Goal: Register for event/course

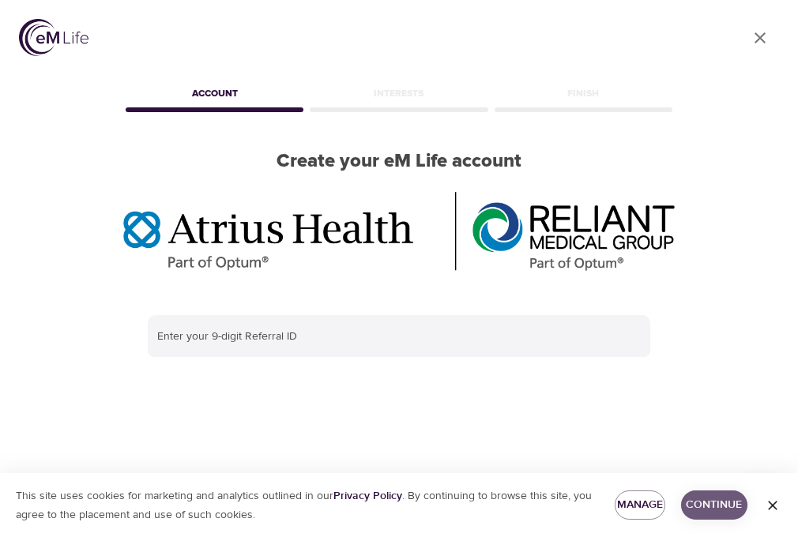
click at [726, 500] on span "Continue" at bounding box center [714, 506] width 41 height 20
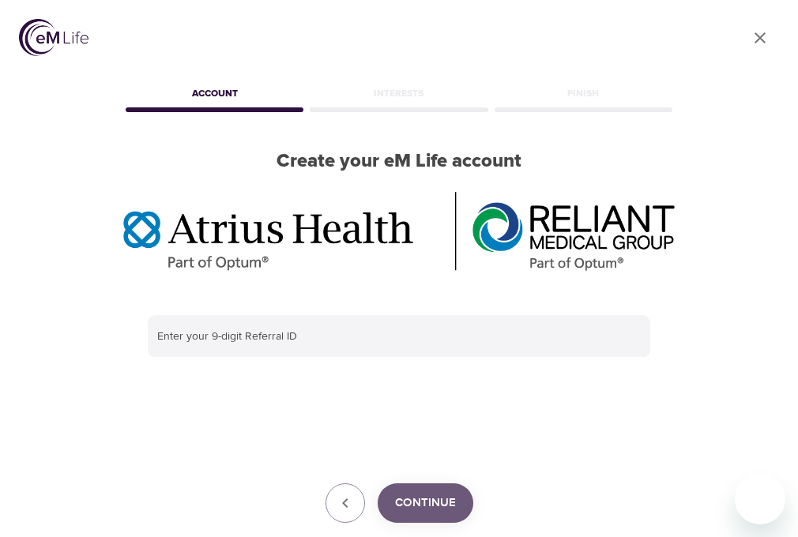
click at [435, 496] on span "Continue" at bounding box center [425, 503] width 61 height 21
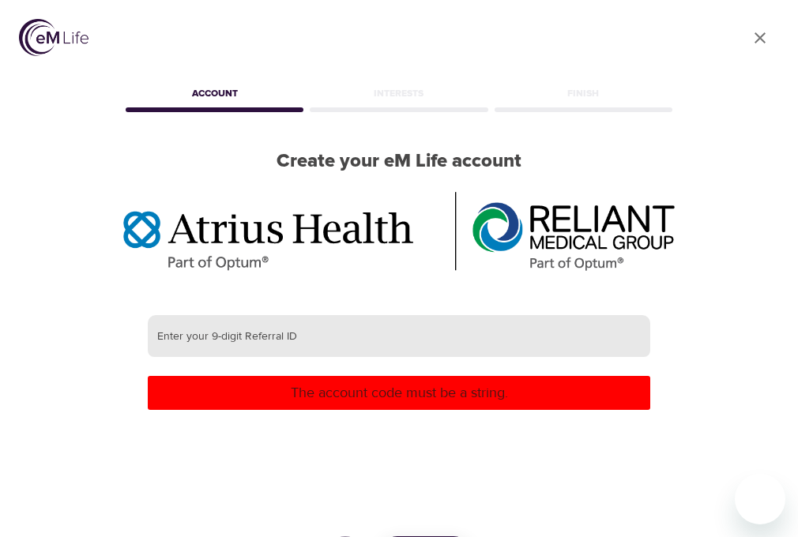
click at [452, 338] on input "text" at bounding box center [399, 336] width 503 height 43
paste input "383677725"
type input "3"
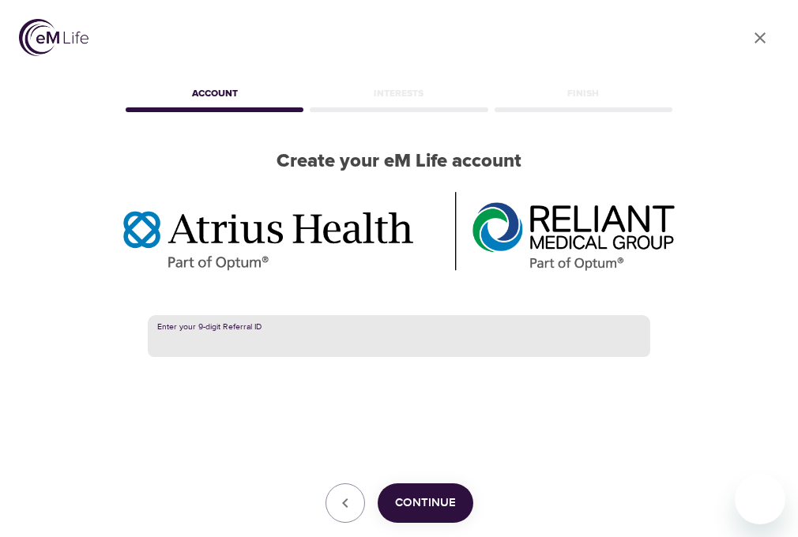
drag, startPoint x: 345, startPoint y: 340, endPoint x: 204, endPoint y: 338, distance: 140.7
click at [204, 338] on input "text" at bounding box center [399, 336] width 503 height 43
paste input "383677725"
type input "383677725"
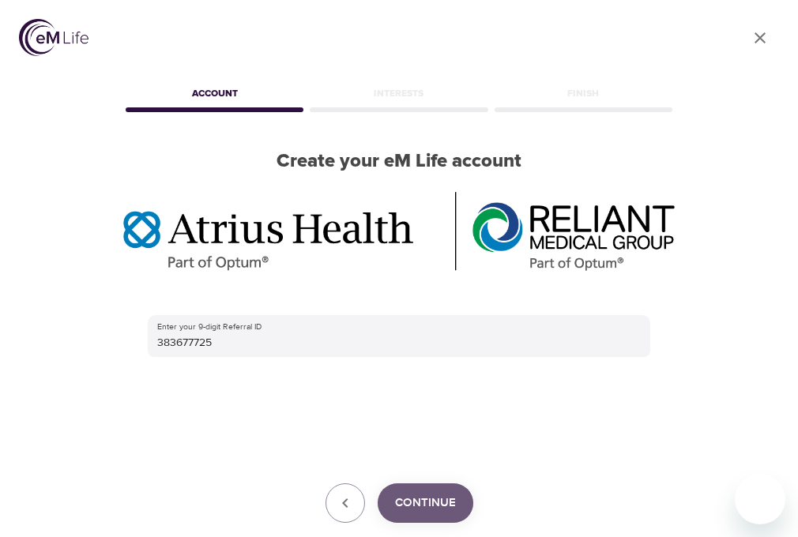
click at [427, 504] on span "Continue" at bounding box center [425, 503] width 61 height 21
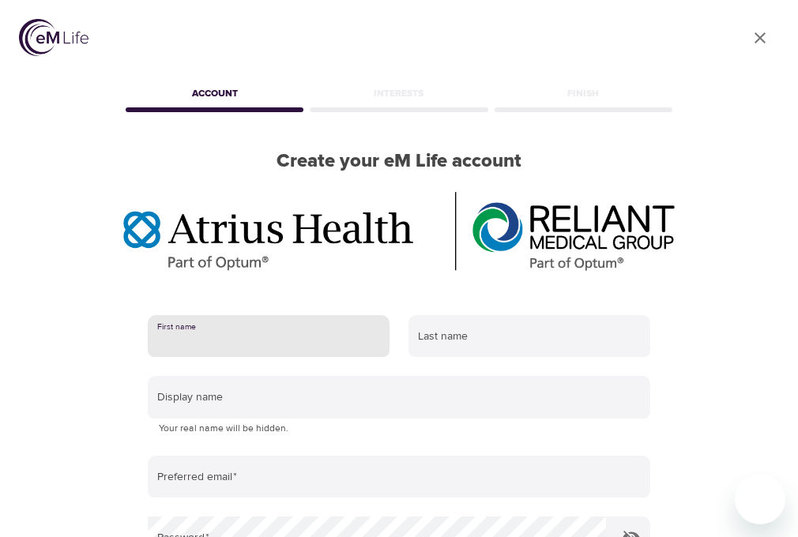
click at [350, 348] on input "text" at bounding box center [269, 336] width 242 height 43
type input "Anne"
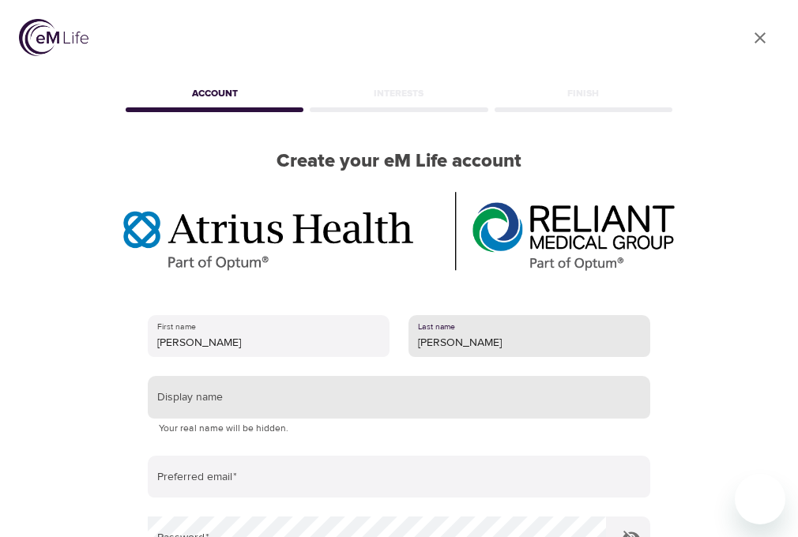
type input "stonestreet"
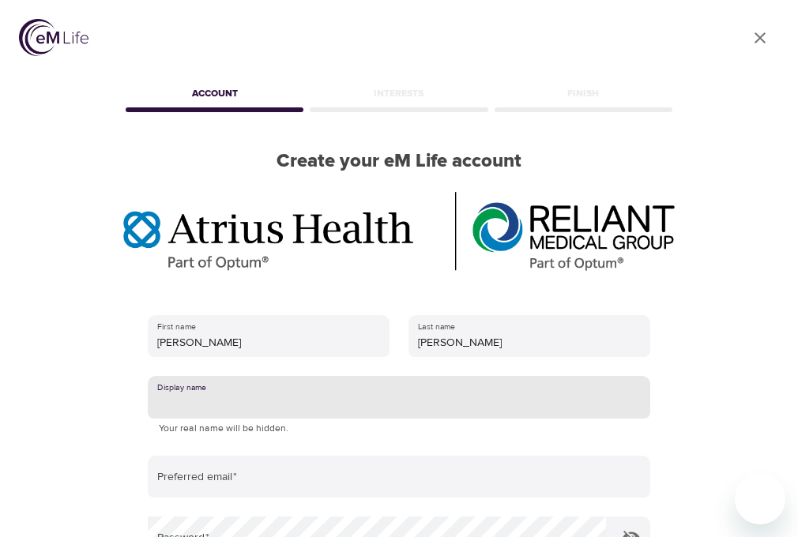
click at [272, 401] on input "text" at bounding box center [399, 397] width 503 height 43
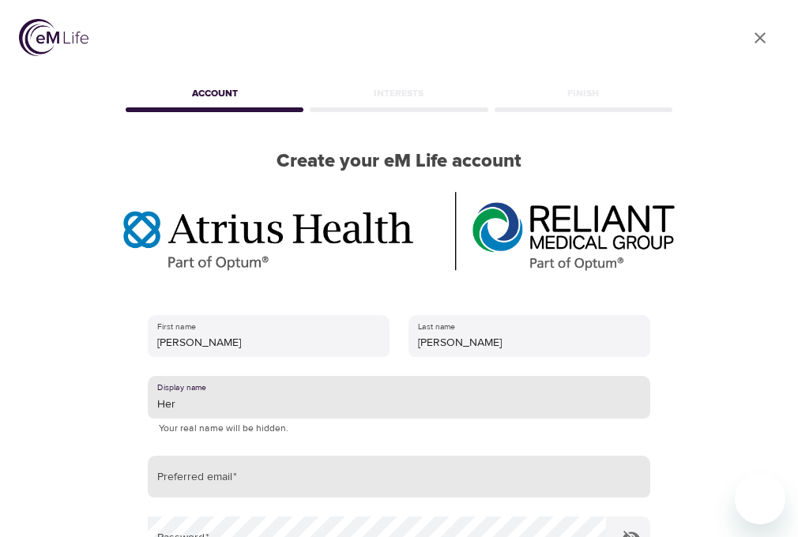
type input "Her"
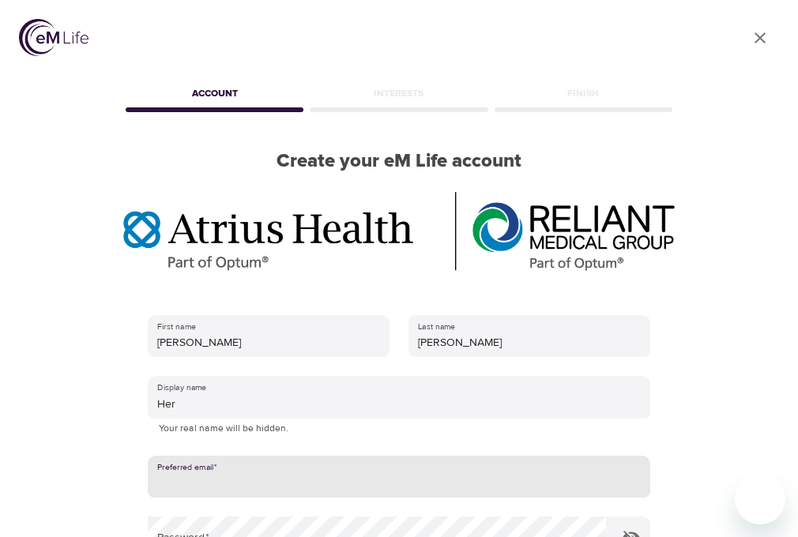
click at [250, 477] on input "email" at bounding box center [399, 477] width 503 height 43
type input "annefromhudson@gmail.com"
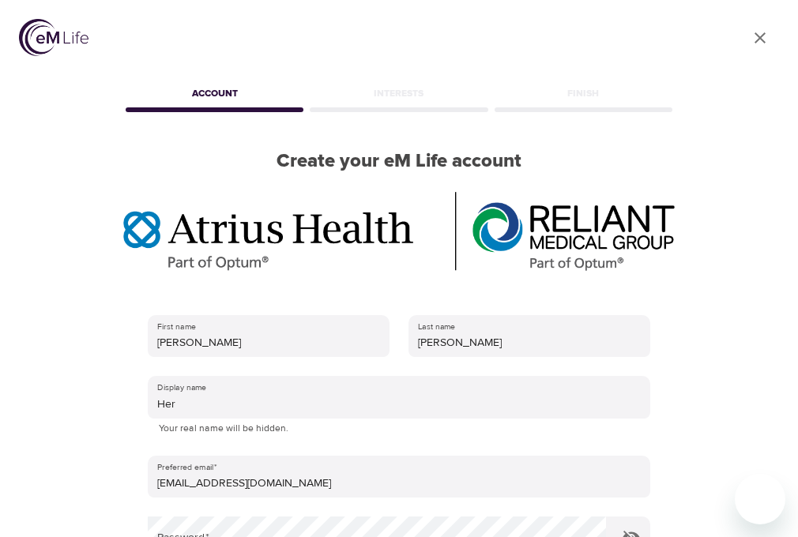
click at [740, 303] on div "User Profile Account Interests Finish Create your eM Life account First name An…" at bounding box center [399, 268] width 798 height 537
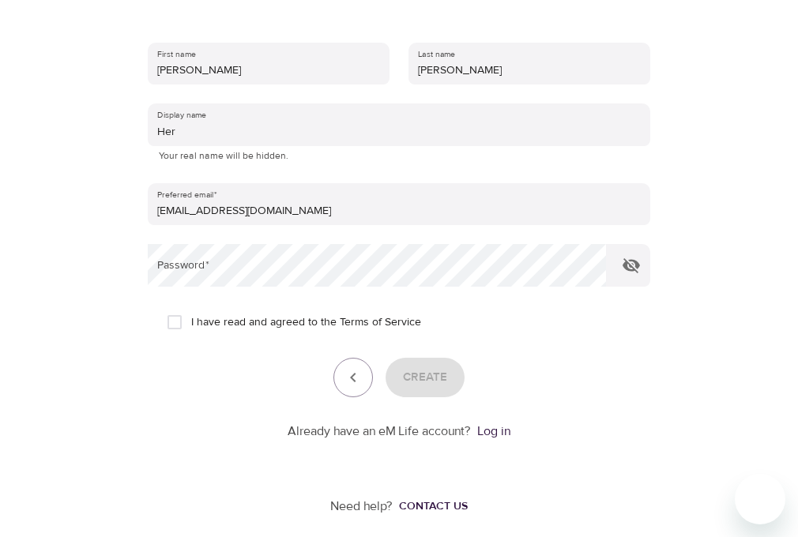
scroll to position [282, 0]
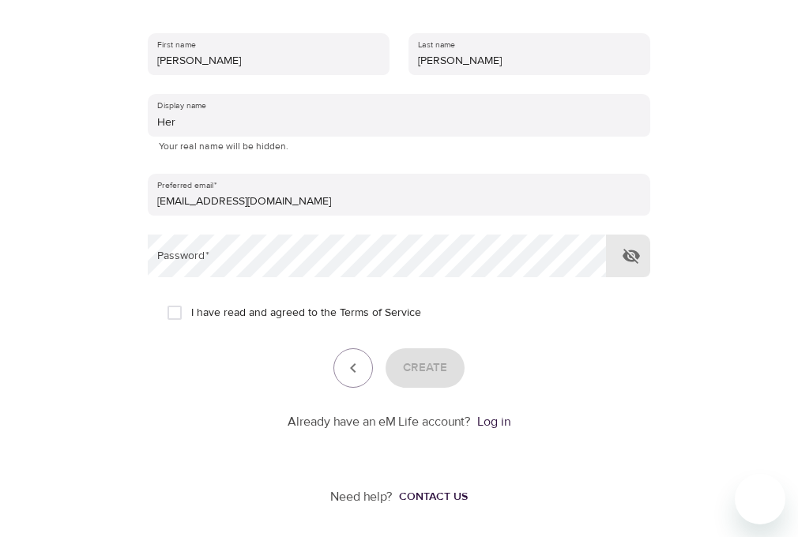
click at [631, 260] on icon "button" at bounding box center [631, 256] width 17 height 15
click at [180, 311] on input "I have read and agreed to the Terms of Service" at bounding box center [174, 312] width 33 height 33
checkbox input "true"
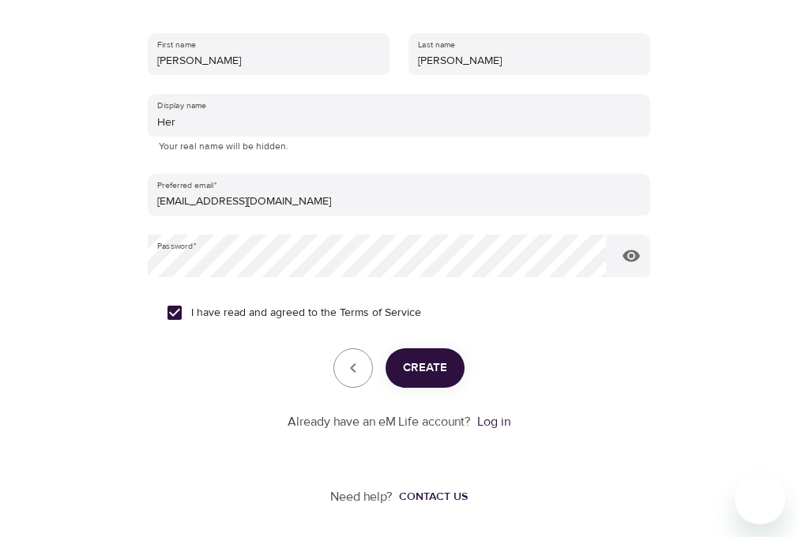
drag, startPoint x: 411, startPoint y: 375, endPoint x: 396, endPoint y: 399, distance: 28.1
click at [396, 399] on form "First name Anne Last name stonestreet Display name Her Your real name will be h…" at bounding box center [399, 228] width 503 height 408
click at [428, 358] on span "Create" at bounding box center [425, 368] width 44 height 21
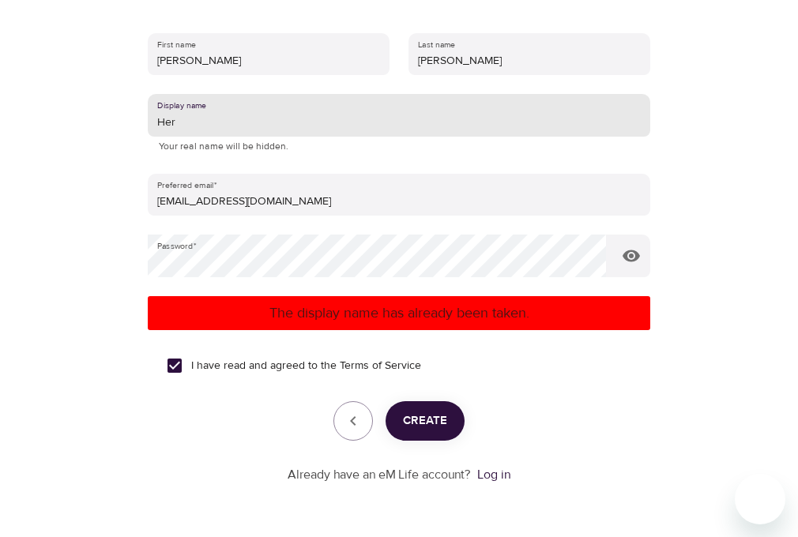
click at [216, 127] on input "Her" at bounding box center [399, 115] width 503 height 43
type input "H"
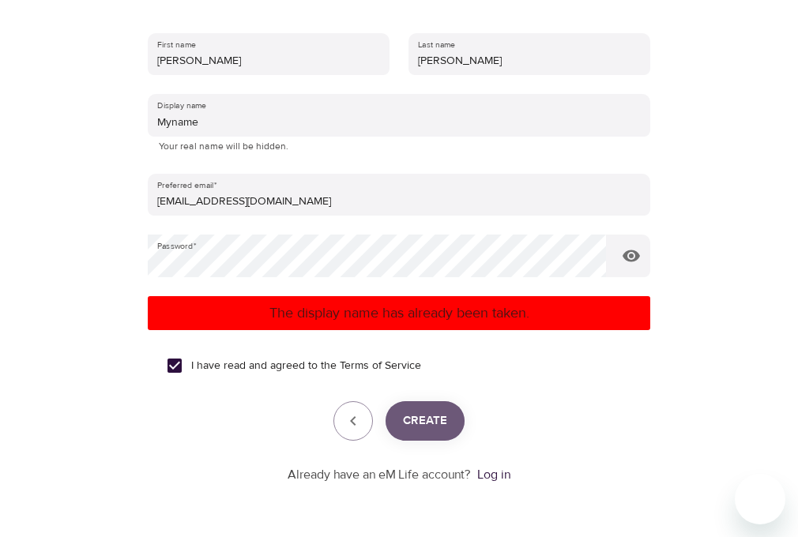
click at [435, 424] on span "Create" at bounding box center [425, 421] width 44 height 21
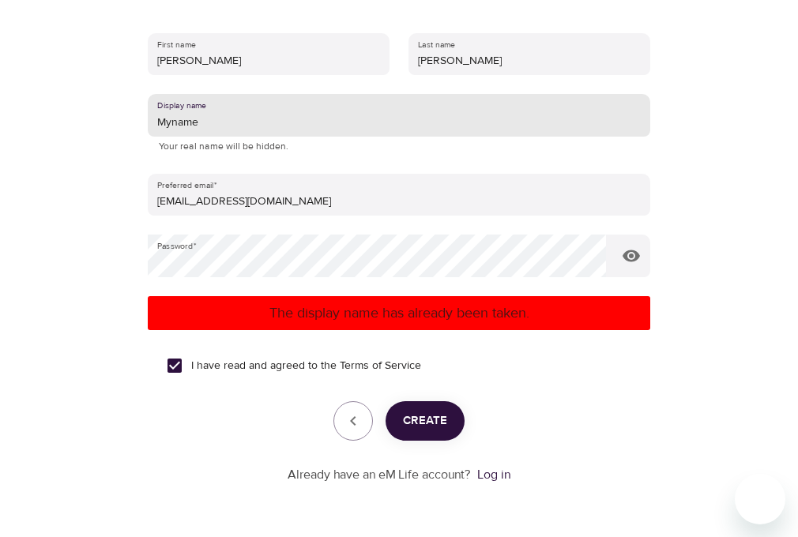
click at [282, 124] on input "Myname" at bounding box center [399, 115] width 503 height 43
type input "M"
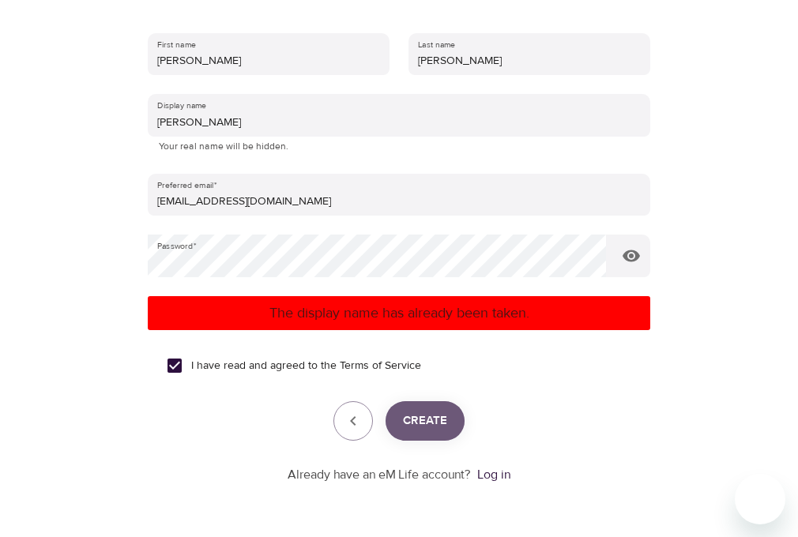
click at [421, 424] on span "Create" at bounding box center [425, 421] width 44 height 21
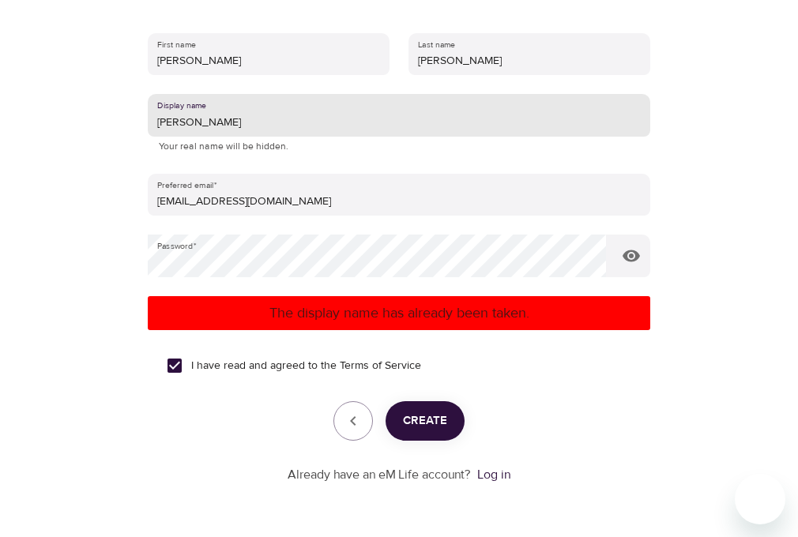
click at [308, 129] on input "Hannah" at bounding box center [399, 115] width 503 height 43
type input "H"
type input "granniieannie"
click at [424, 420] on span "Create" at bounding box center [425, 421] width 44 height 21
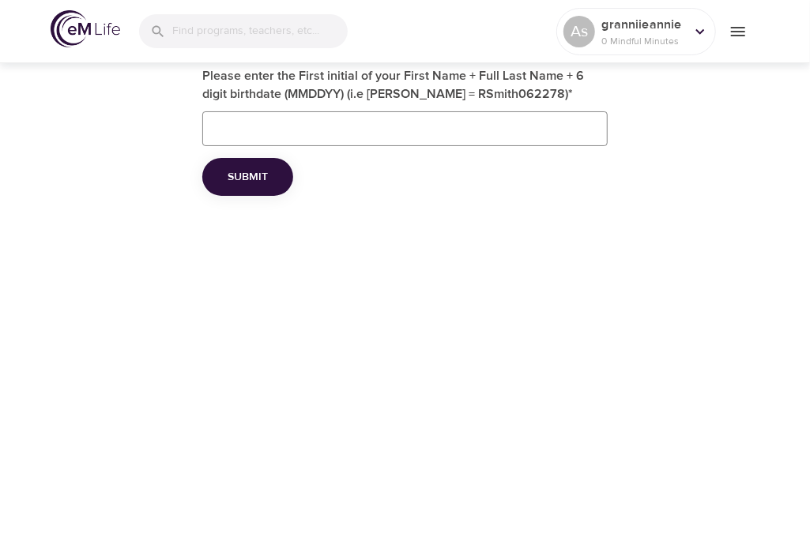
drag, startPoint x: 445, startPoint y: 357, endPoint x: 474, endPoint y: 292, distance: 71.8
click at [474, 292] on div "As granniieannie 0 Mindful Minutes Please enter the First initial of your First…" at bounding box center [405, 268] width 810 height 537
click at [572, 123] on input "Please enter the First initial of your First Name + Full Last Name + 6 digit bi…" at bounding box center [404, 128] width 405 height 35
type input "astonestreet10141951"
click at [265, 185] on span "Submit" at bounding box center [248, 178] width 40 height 20
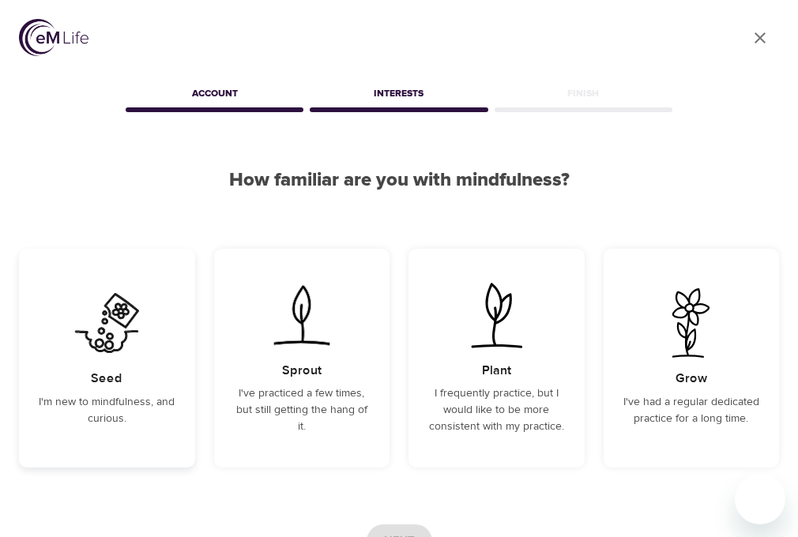
click at [130, 401] on p "I'm new to mindfulness, and curious." at bounding box center [107, 410] width 138 height 33
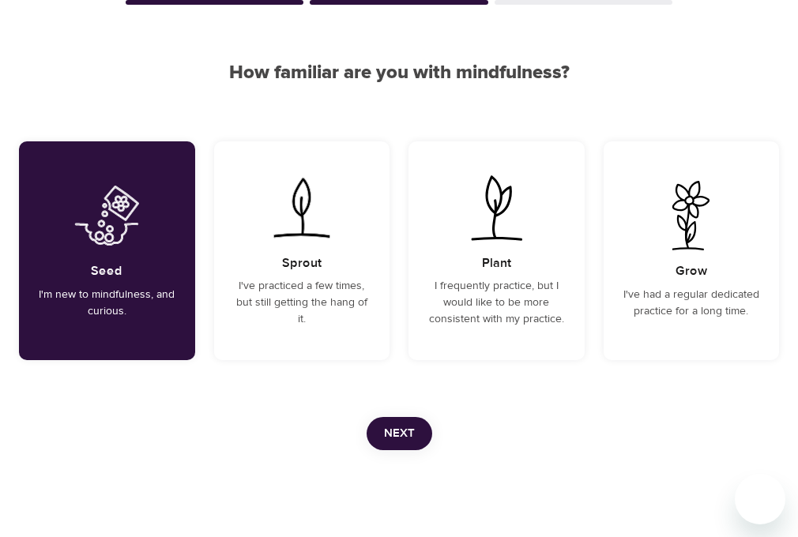
scroll to position [133, 0]
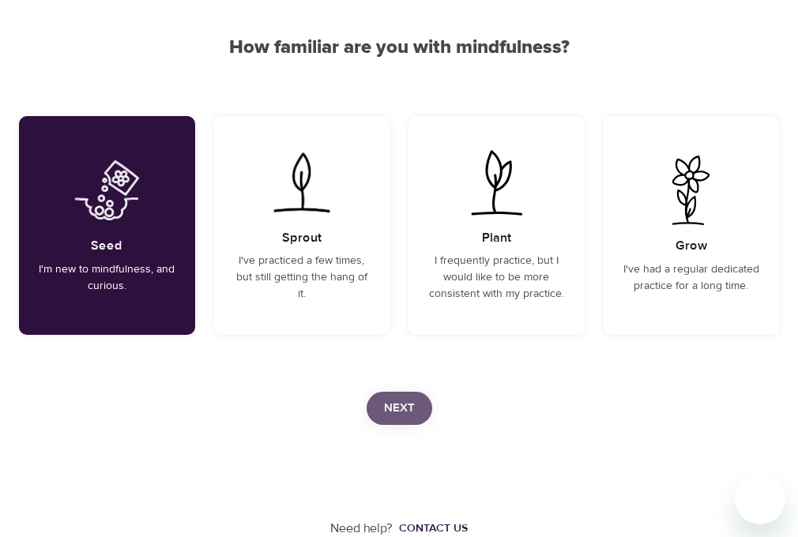
click at [398, 401] on span "Next" at bounding box center [399, 408] width 31 height 21
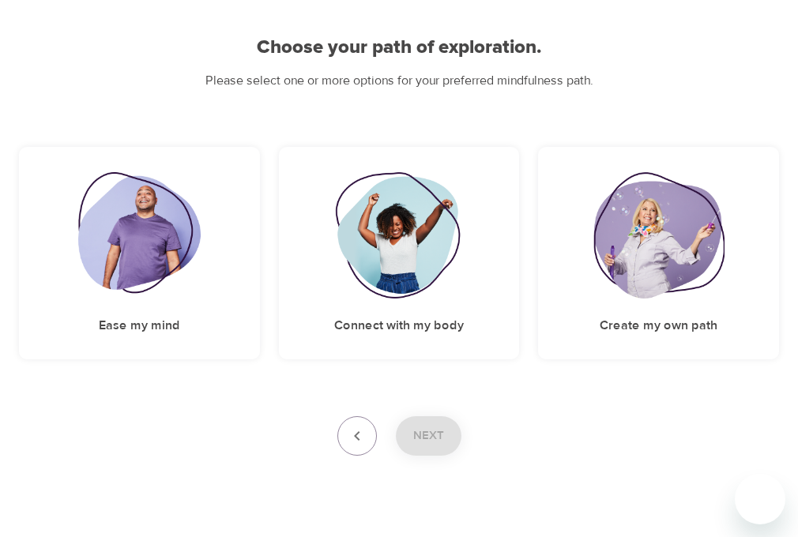
scroll to position [158, 0]
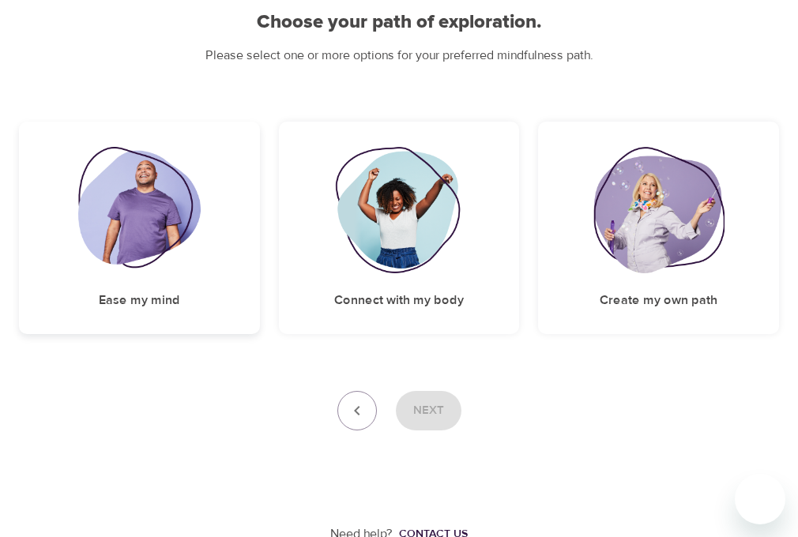
click at [160, 223] on img at bounding box center [139, 210] width 122 height 126
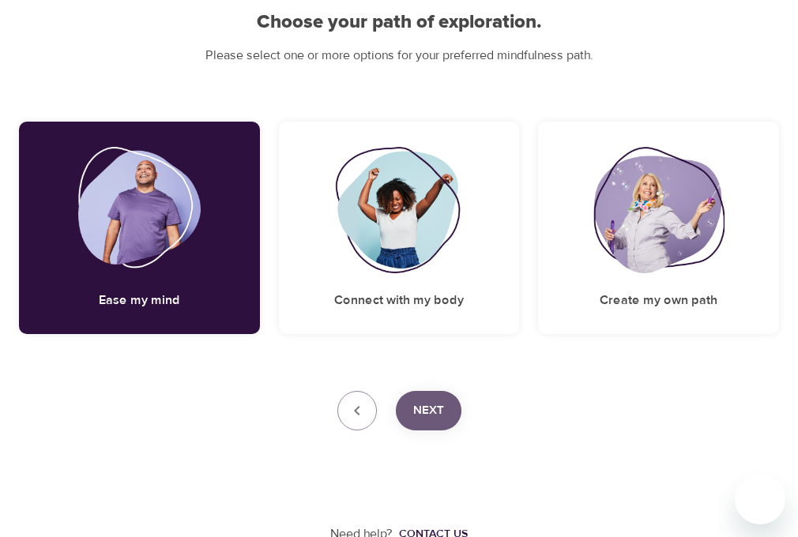
click at [429, 409] on span "Next" at bounding box center [428, 411] width 31 height 21
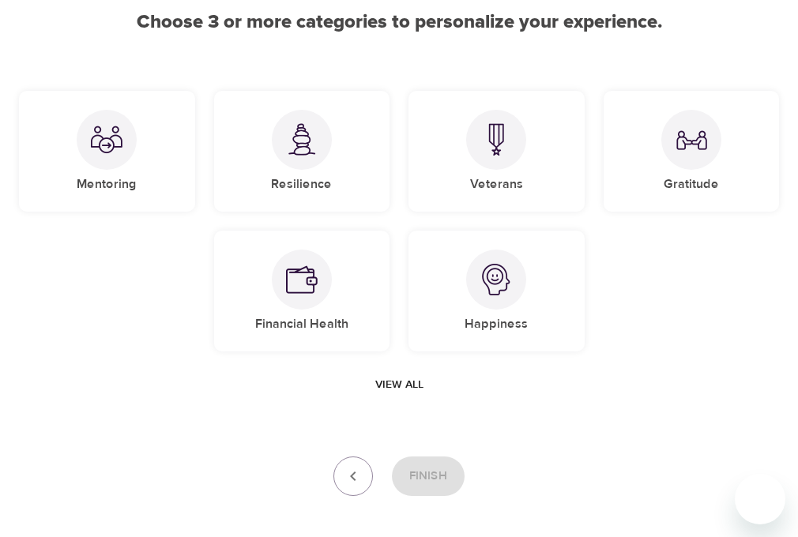
scroll to position [224, 0]
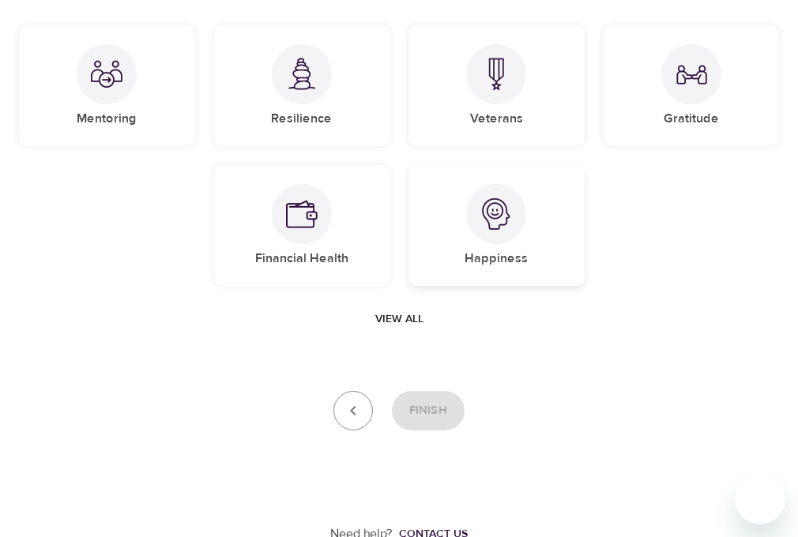
click at [499, 217] on img at bounding box center [497, 214] width 32 height 32
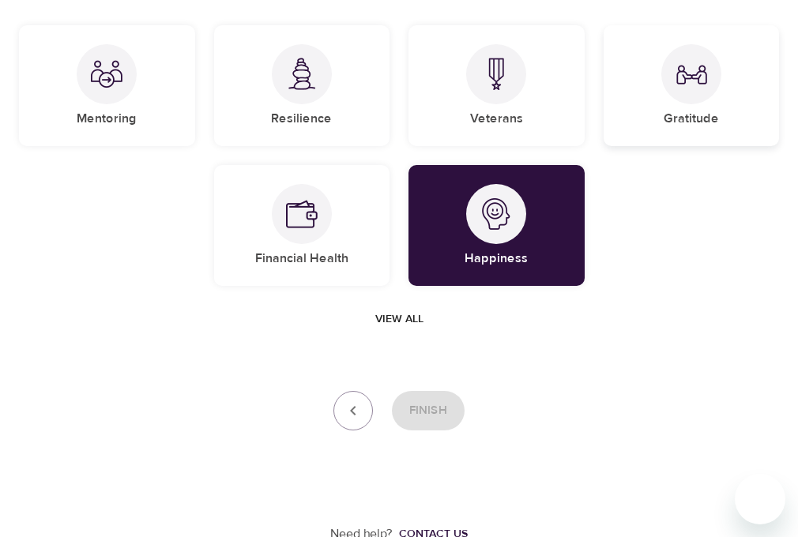
click at [676, 81] on img at bounding box center [692, 74] width 32 height 32
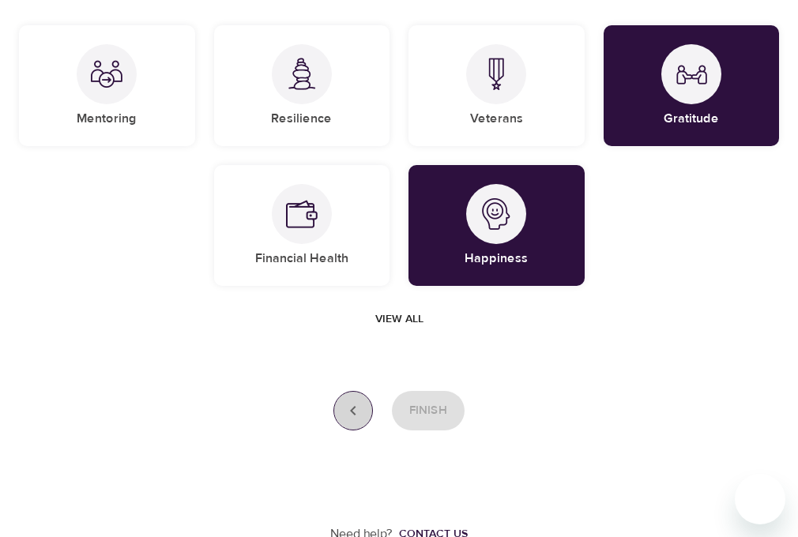
click at [350, 408] on icon "button" at bounding box center [353, 410] width 19 height 19
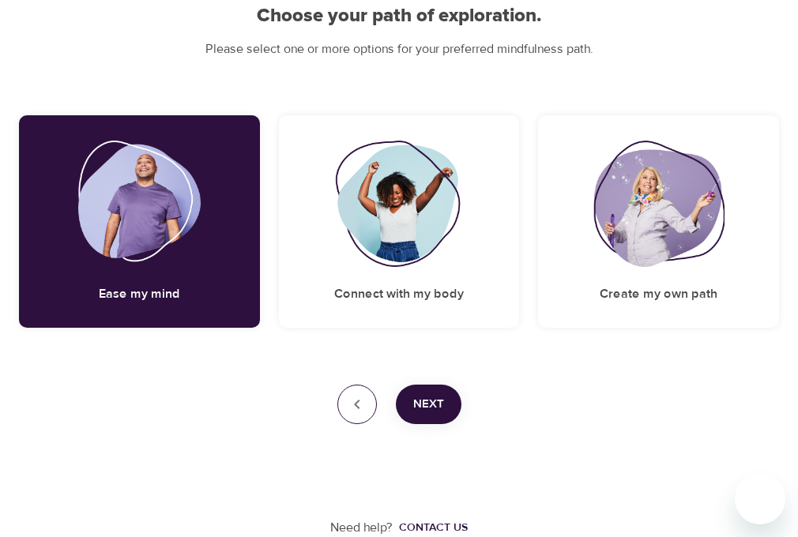
scroll to position [158, 0]
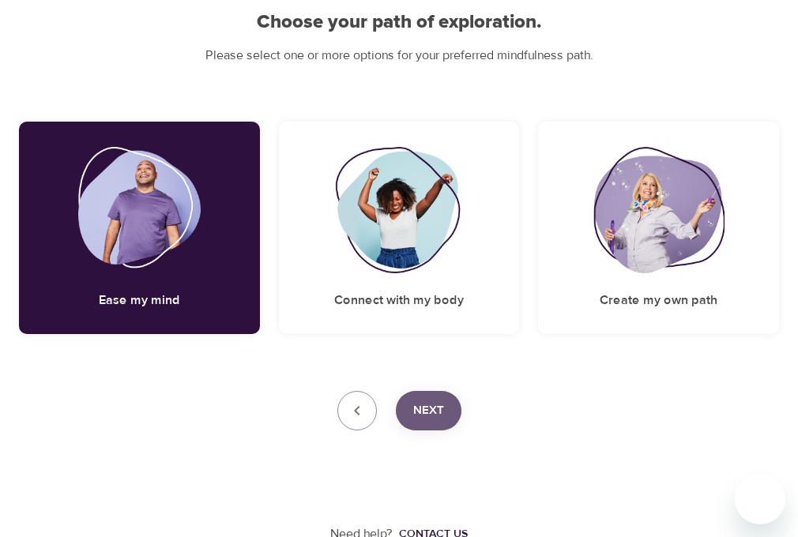
click at [427, 401] on span "Next" at bounding box center [428, 411] width 31 height 21
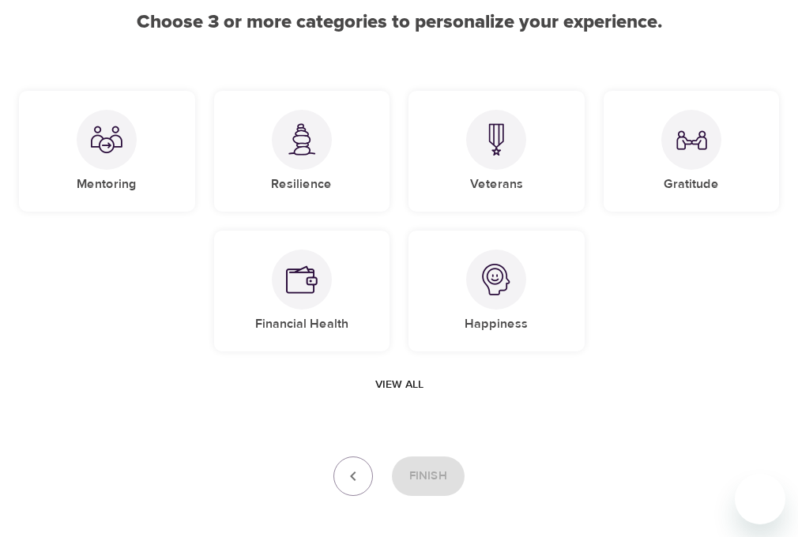
scroll to position [224, 0]
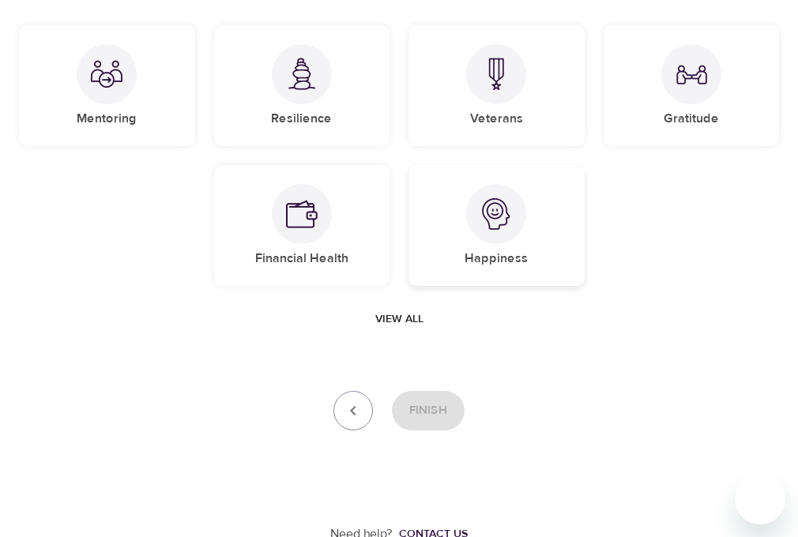
click at [500, 217] on img at bounding box center [497, 214] width 32 height 32
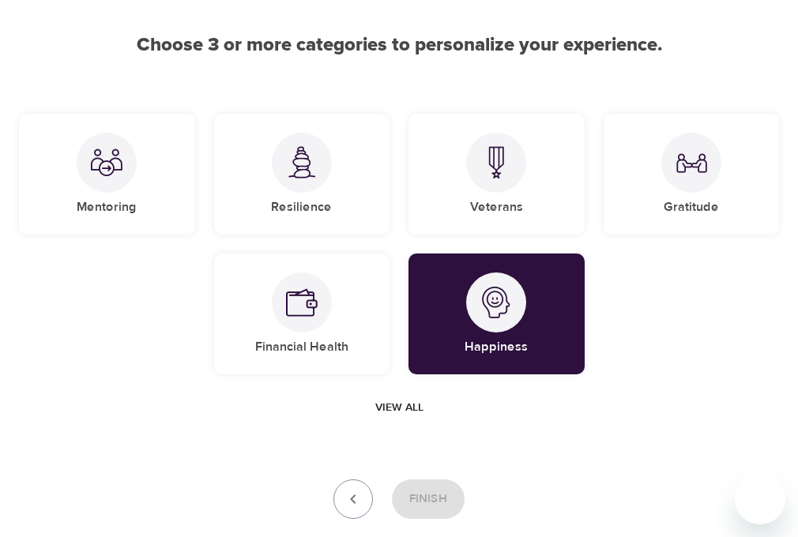
scroll to position [134, 0]
click at [694, 176] on img at bounding box center [692, 164] width 32 height 32
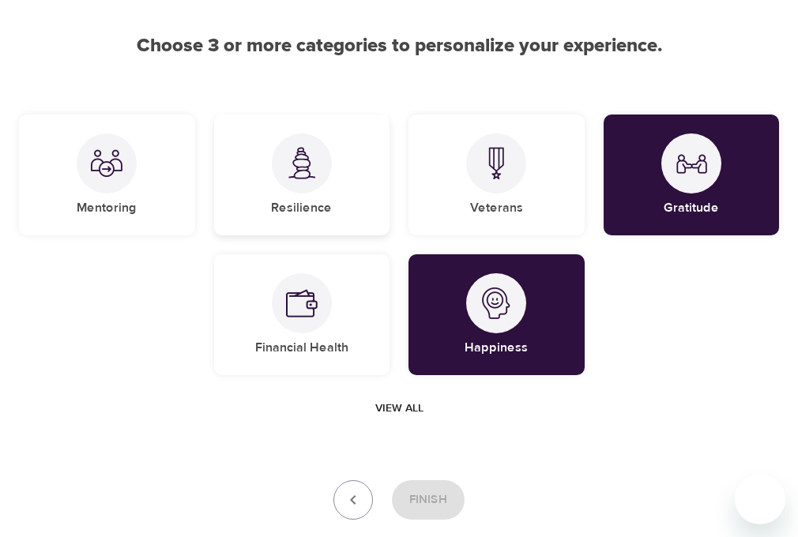
click at [286, 182] on div at bounding box center [302, 164] width 60 height 60
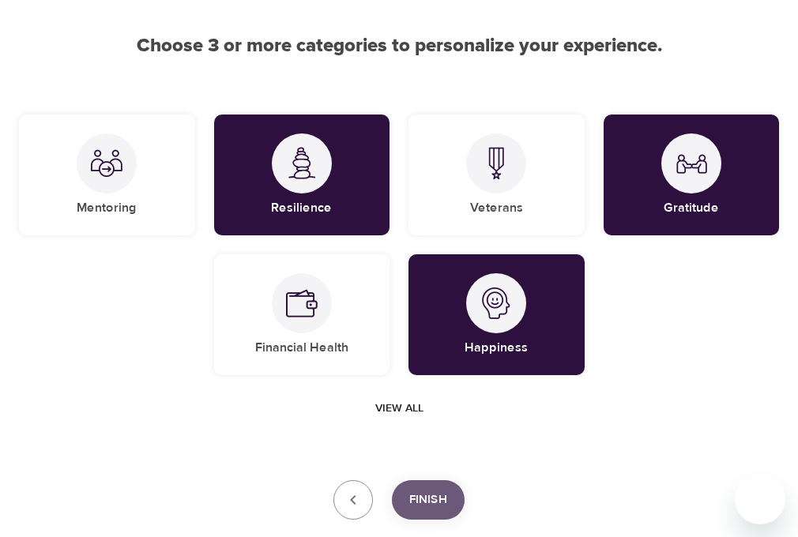
click at [442, 499] on span "Finish" at bounding box center [428, 500] width 38 height 21
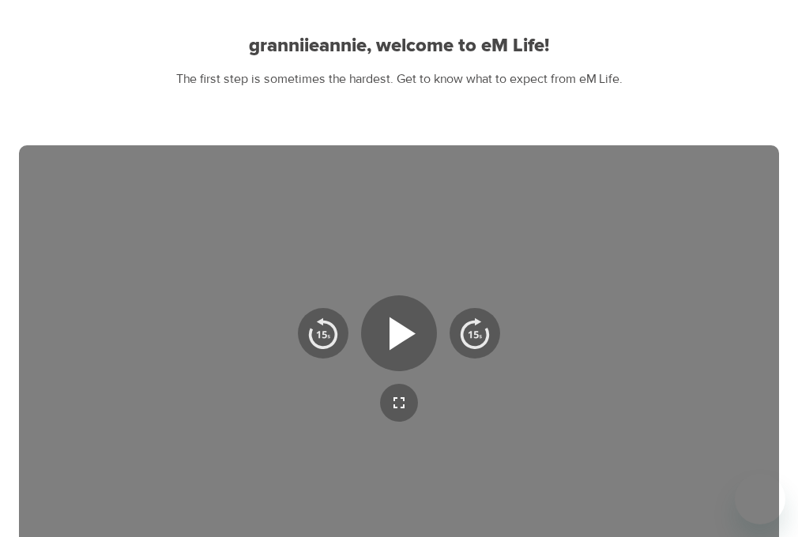
scroll to position [283, 0]
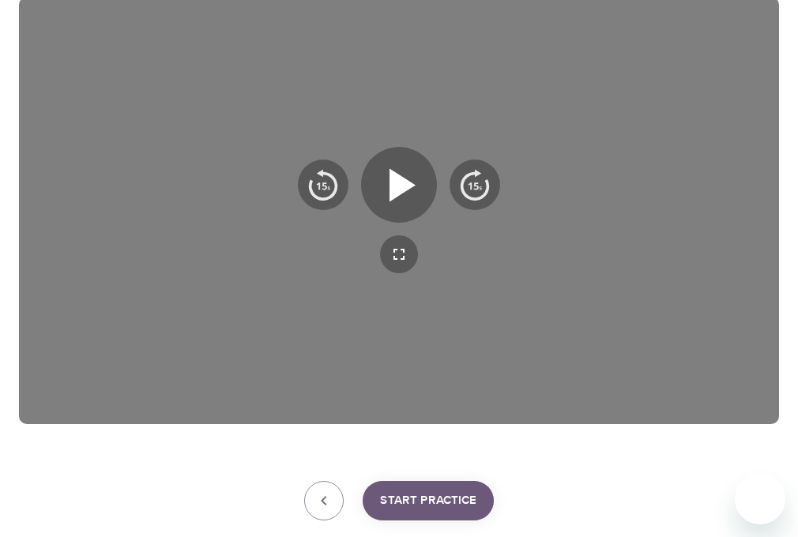
click at [442, 499] on span "Start Practice" at bounding box center [428, 501] width 96 height 21
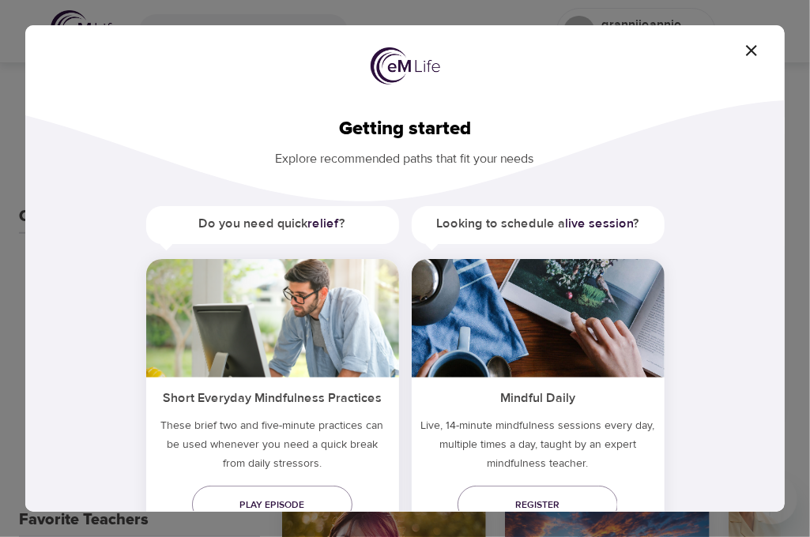
click at [694, 393] on div "Do you need quick relief ? Short Everyday Mindfulness Practices These brief two…" at bounding box center [405, 424] width 709 height 436
click at [490, 504] on span "Register" at bounding box center [537, 505] width 135 height 17
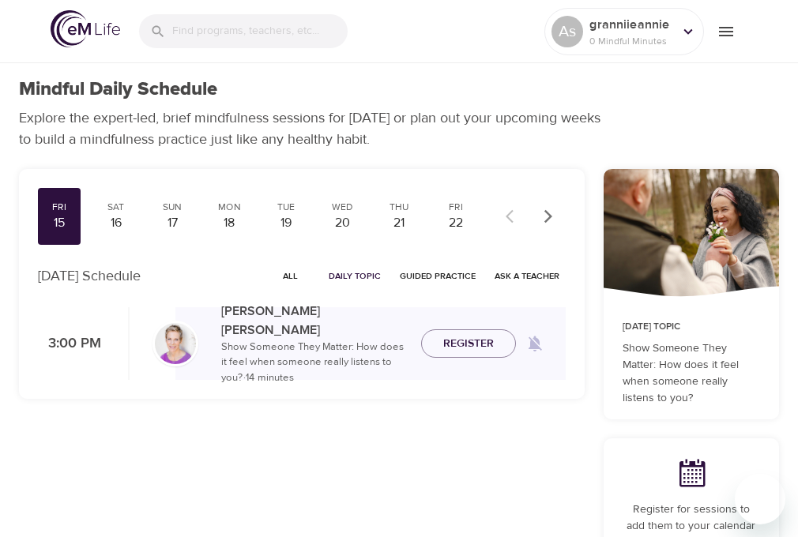
click at [390, 359] on p "Show Someone They Matter: How does it feel when someone really listens to you? …" at bounding box center [314, 363] width 187 height 47
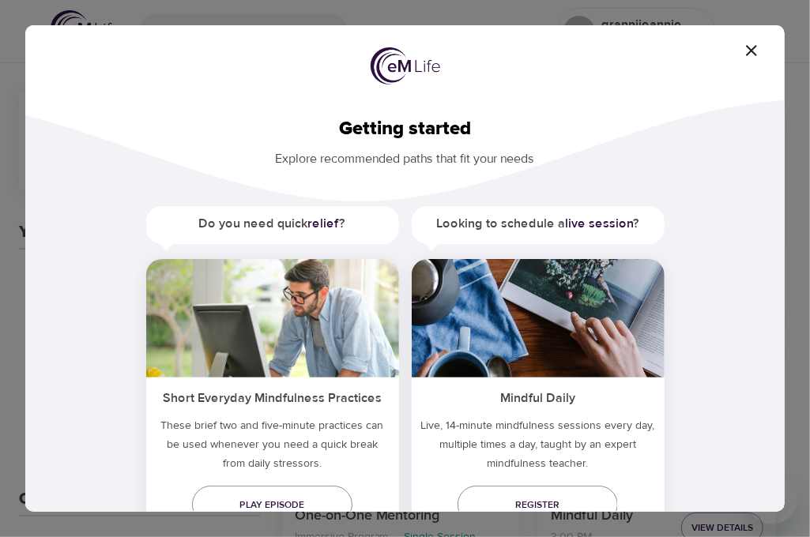
click at [712, 232] on div "Do you need quick relief ? Short Everyday Mindfulness Practices These brief two…" at bounding box center [405, 424] width 709 height 436
drag, startPoint x: 756, startPoint y: 208, endPoint x: 756, endPoint y: 197, distance: 11.1
click at [756, 197] on div "Getting started Explore recommended paths that fit your needs Do you need quick…" at bounding box center [404, 335] width 759 height 487
click at [683, 239] on div "Do you need quick relief ? Short Everyday Mindfulness Practices These brief two…" at bounding box center [405, 424] width 709 height 436
click at [401, 392] on div "Do you need quick relief ? Short Everyday Mindfulness Practices These brief two…" at bounding box center [405, 424] width 709 height 436
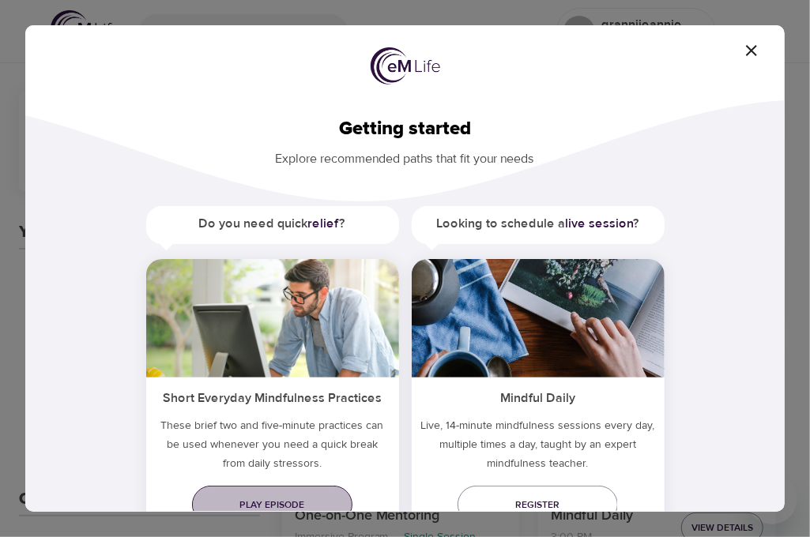
click at [300, 497] on span "Play episode" at bounding box center [272, 505] width 135 height 17
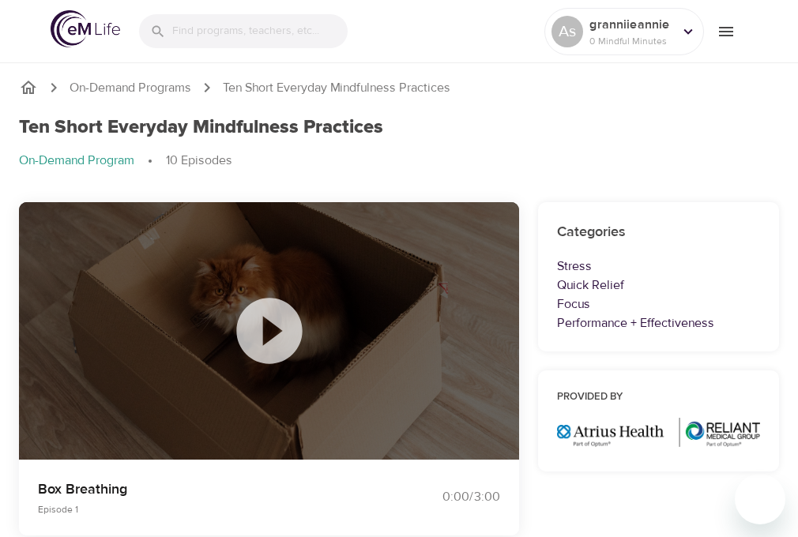
click at [270, 334] on icon at bounding box center [269, 331] width 79 height 79
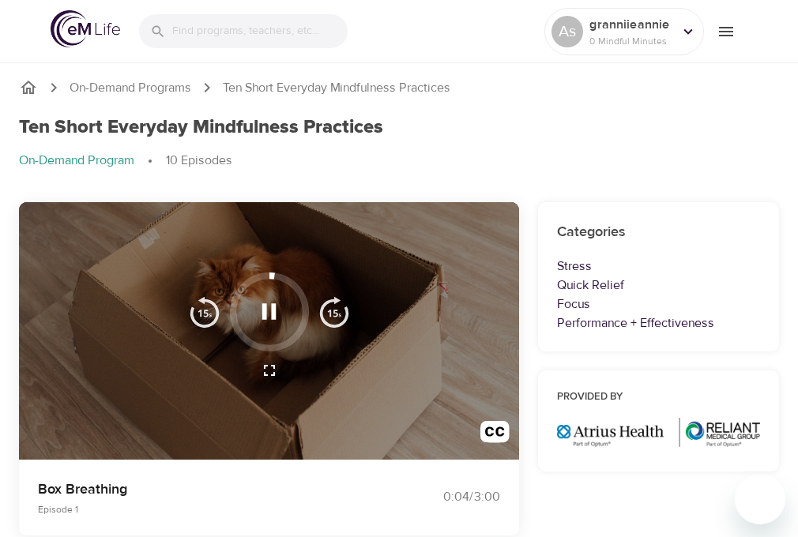
click at [518, 331] on div at bounding box center [269, 331] width 500 height 258
